Goal: Information Seeking & Learning: Learn about a topic

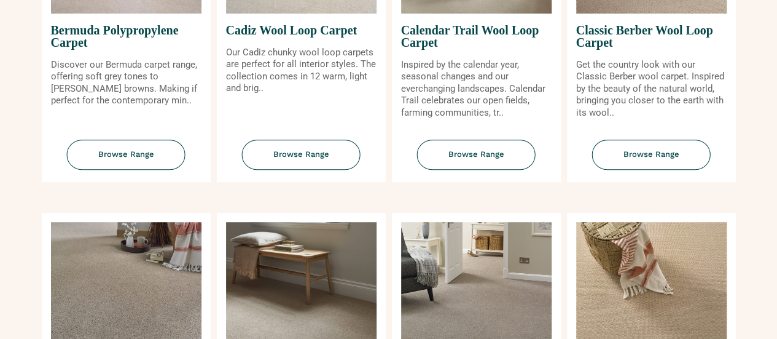
scroll to position [246, 0]
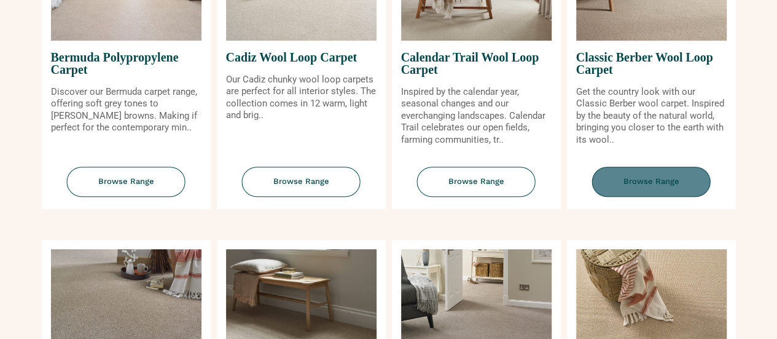
click at [627, 179] on span "Browse Range" at bounding box center [651, 182] width 119 height 30
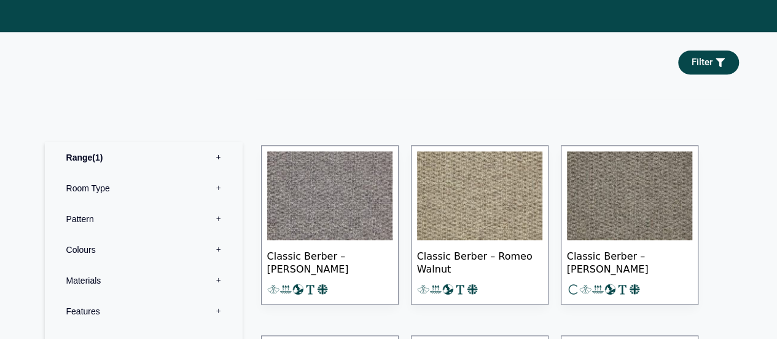
scroll to position [553, 0]
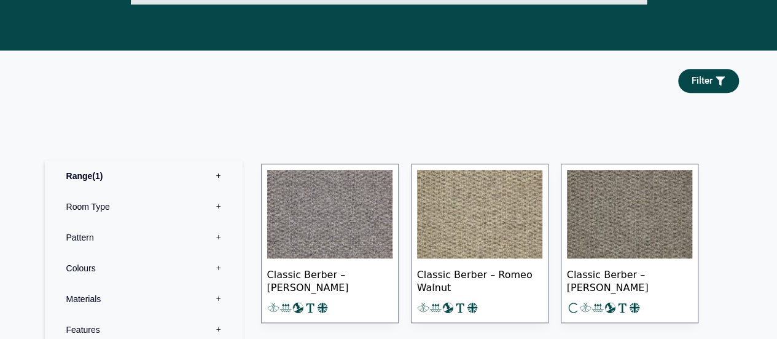
click at [339, 213] on img at bounding box center [329, 214] width 125 height 88
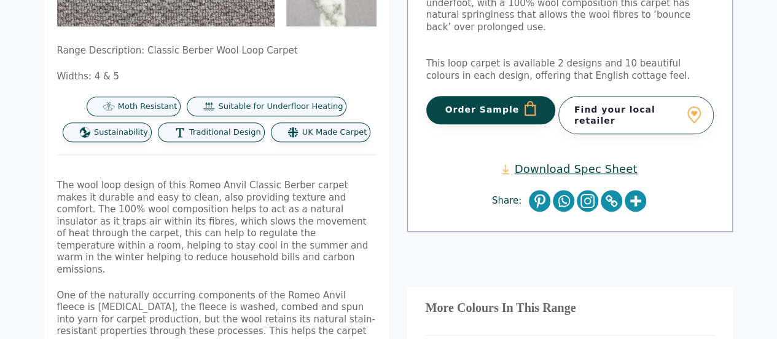
scroll to position [307, 0]
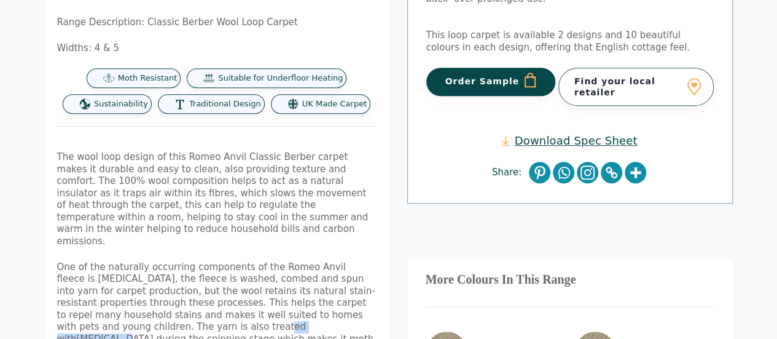
drag, startPoint x: 106, startPoint y: 314, endPoint x: 154, endPoint y: 317, distance: 47.4
click at [154, 319] on p "One of the naturally occurring components of the Romeo Anvil fleece is lanolin,…" at bounding box center [217, 309] width 320 height 96
